Goal: Task Accomplishment & Management: Complete application form

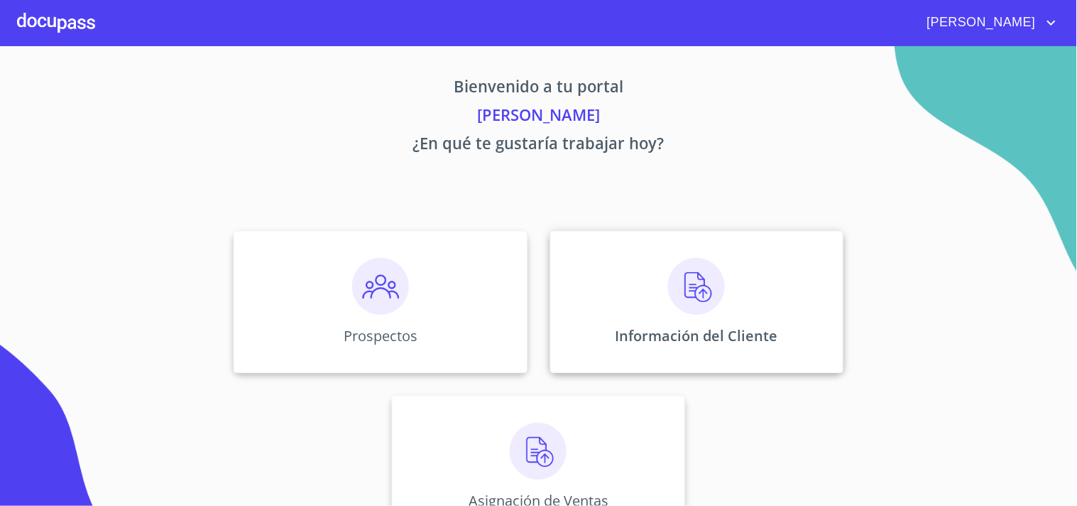
click at [683, 292] on img at bounding box center [696, 286] width 57 height 57
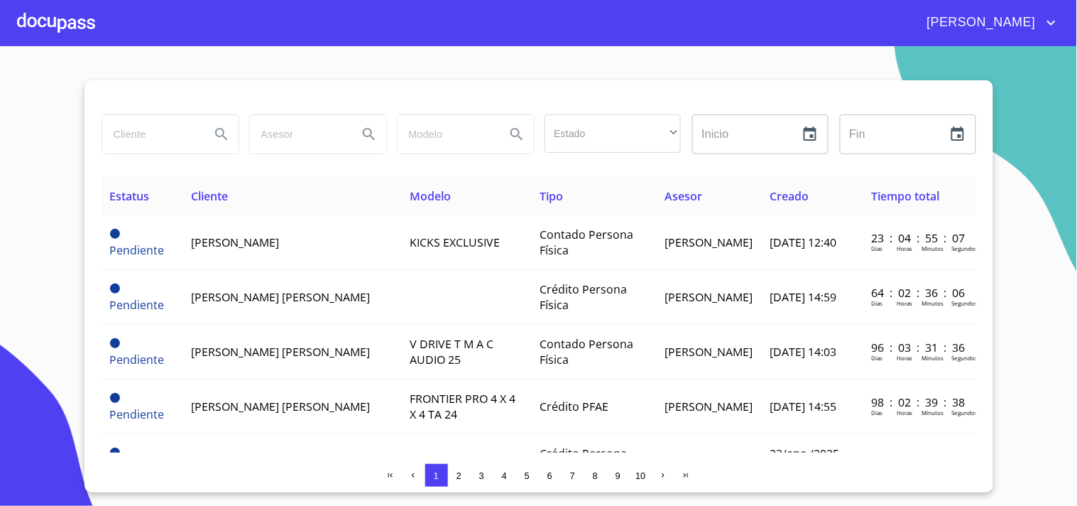
click at [462, 471] on span "2" at bounding box center [459, 475] width 5 height 11
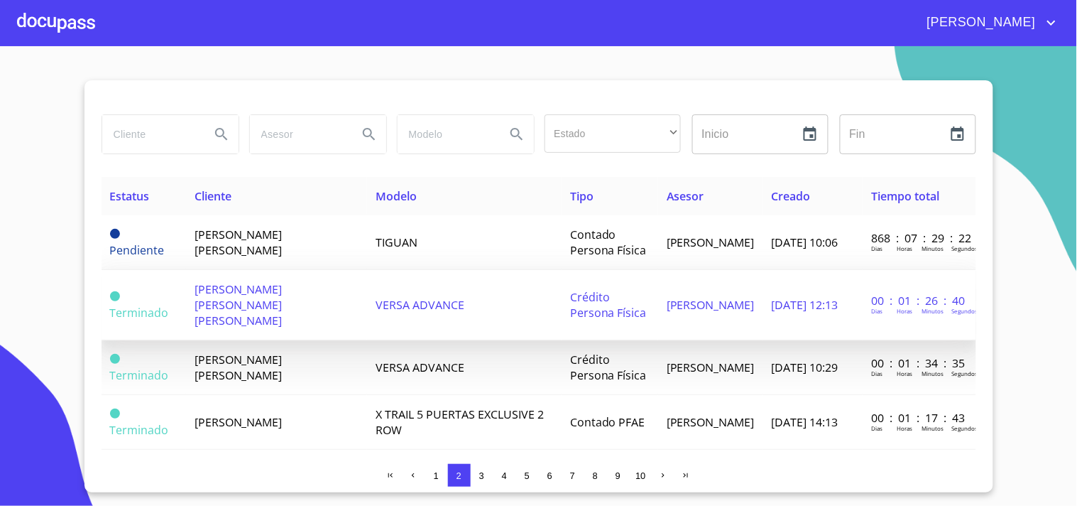
click at [261, 295] on td "EDUARDO DAVID DELGADO CEDILLO" at bounding box center [277, 305] width 182 height 70
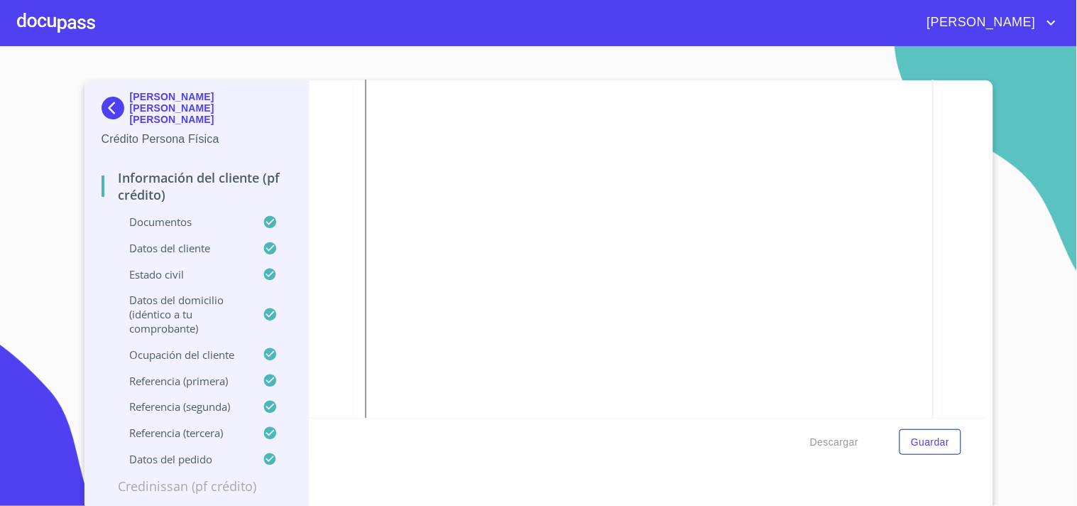
scroll to position [4064, 0]
click at [928, 444] on span "Guardar" at bounding box center [930, 442] width 38 height 18
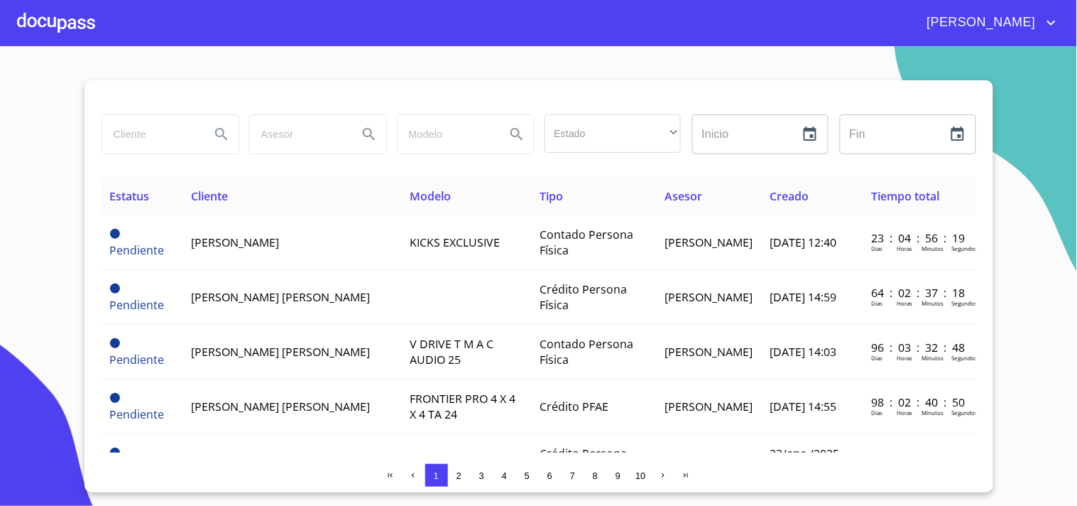
click at [62, 25] on div at bounding box center [56, 22] width 78 height 45
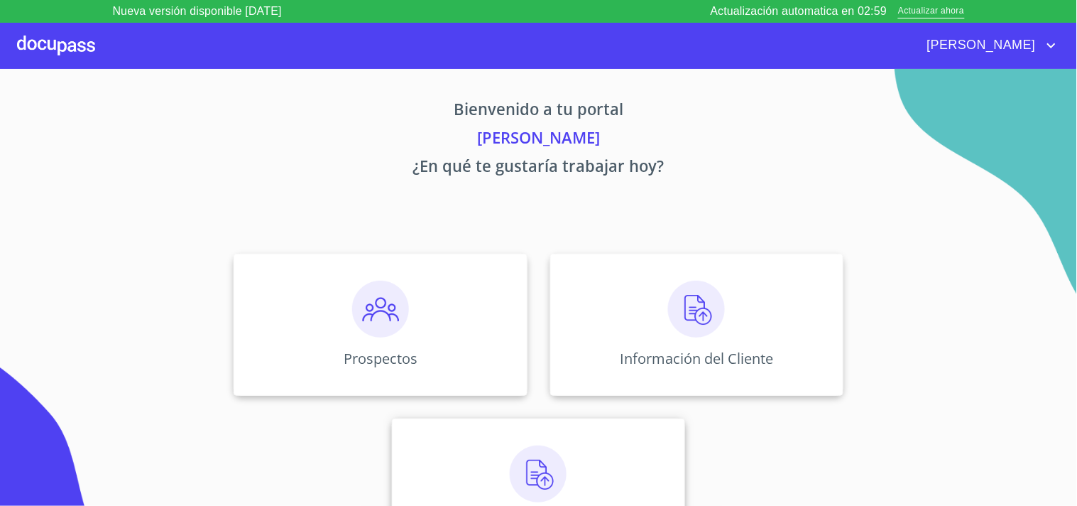
click at [534, 471] on img at bounding box center [538, 473] width 57 height 57
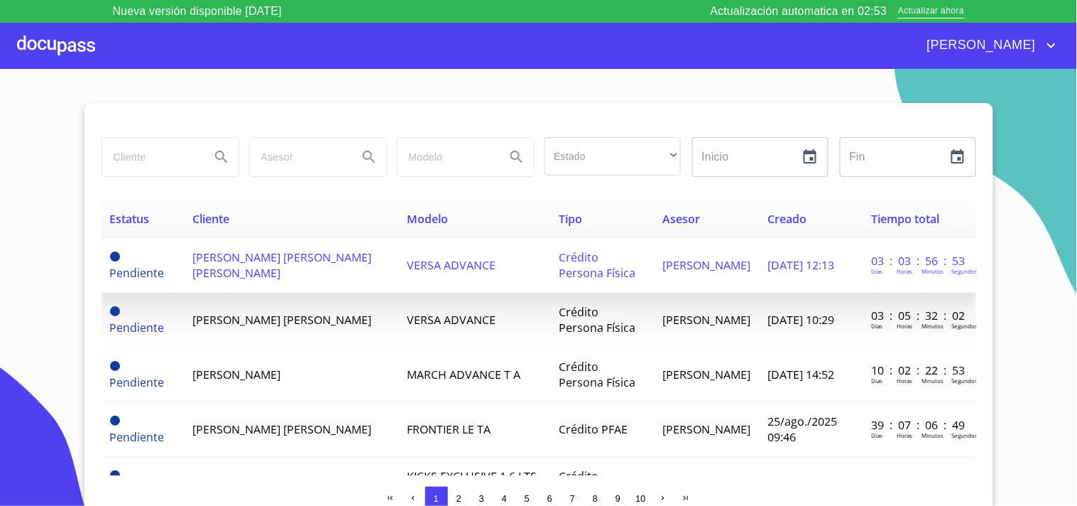
click at [253, 259] on span "EDUARDO DAVID DELGADO CEDILLO" at bounding box center [281, 264] width 179 height 31
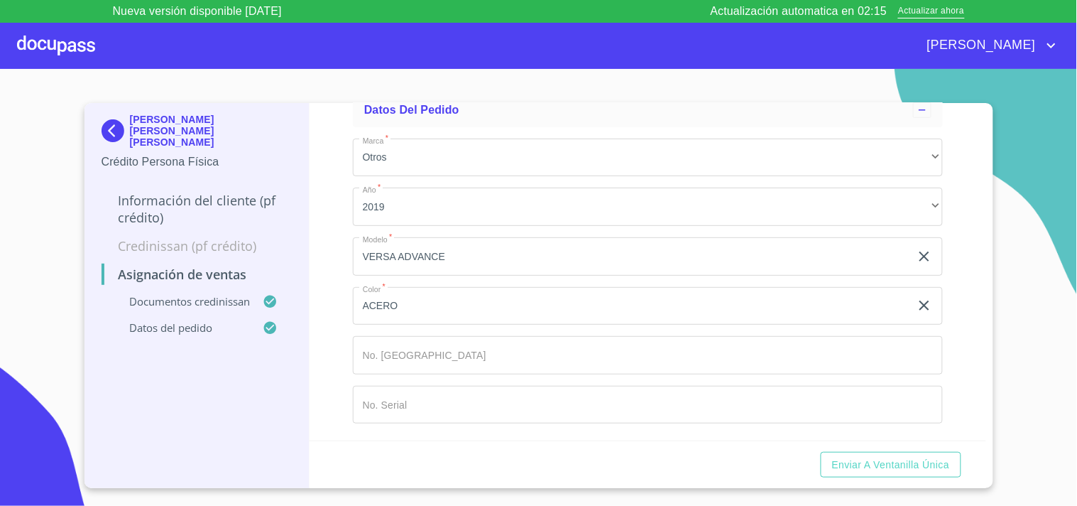
scroll to position [640, 0]
click at [435, 359] on input "Marca   *" at bounding box center [648, 355] width 590 height 38
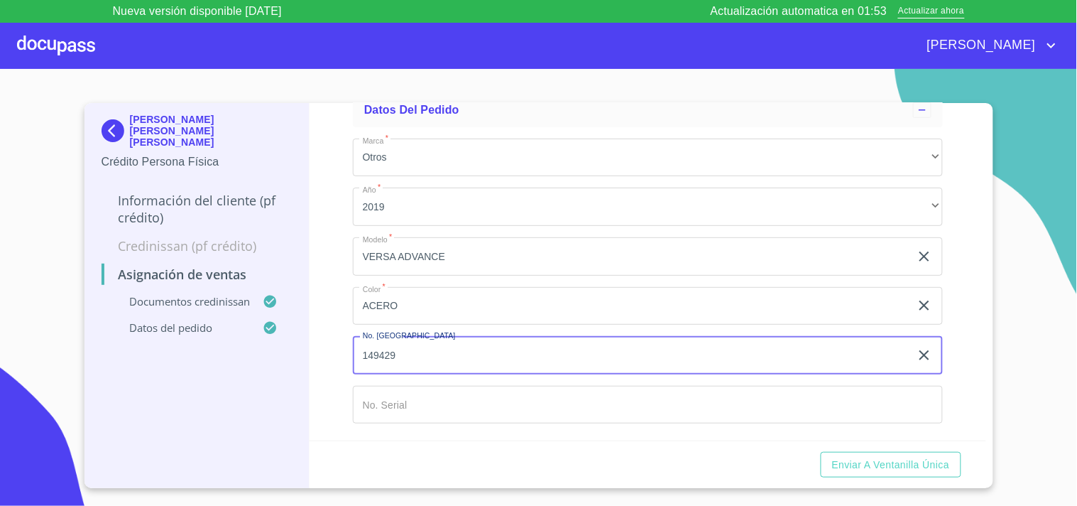
type input "149429"
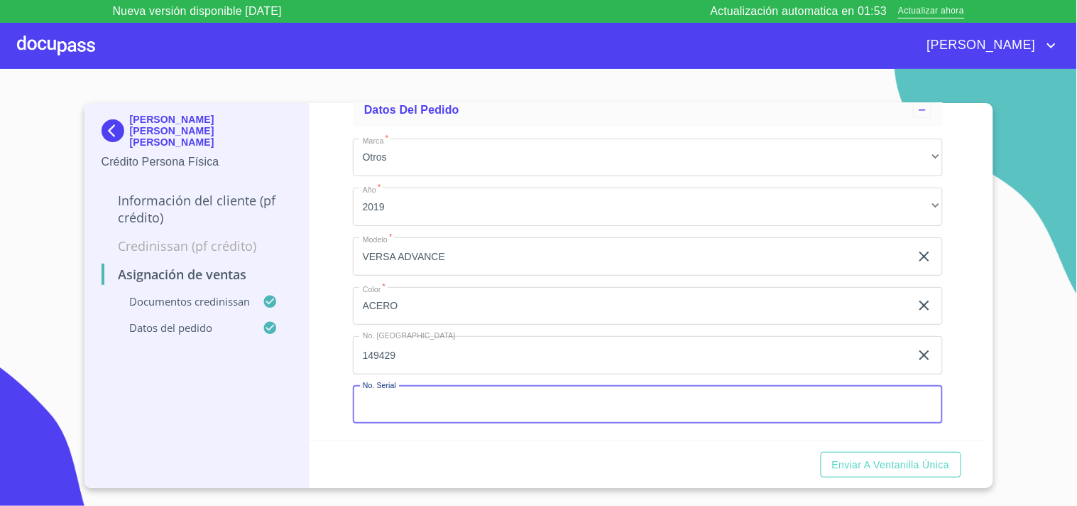
click at [419, 413] on input "Marca   *" at bounding box center [648, 405] width 590 height 38
type input "U-883047"
click at [877, 462] on span "Enviar a Ventanilla única" at bounding box center [891, 465] width 118 height 18
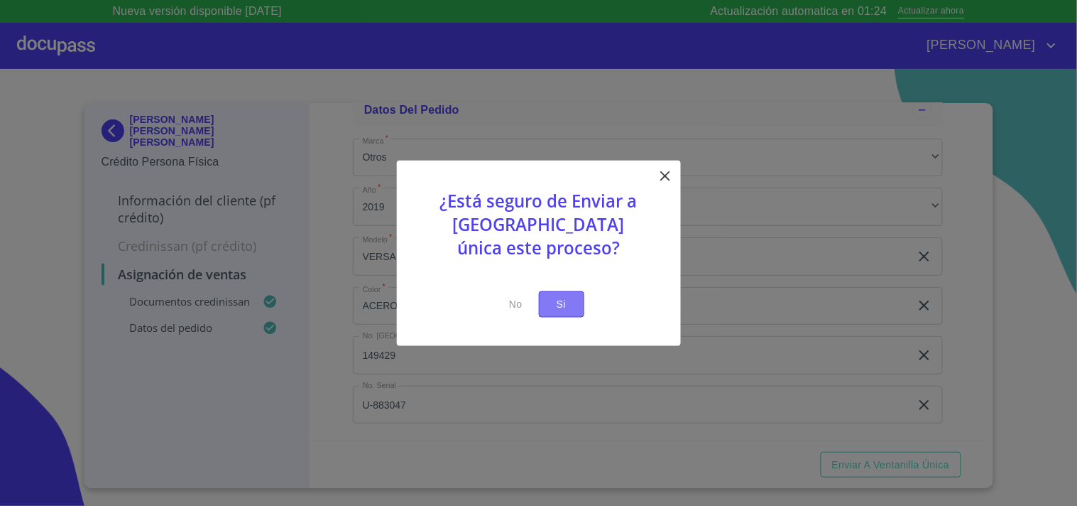
click at [577, 310] on button "Si" at bounding box center [561, 304] width 45 height 26
